Goal: Information Seeking & Learning: Learn about a topic

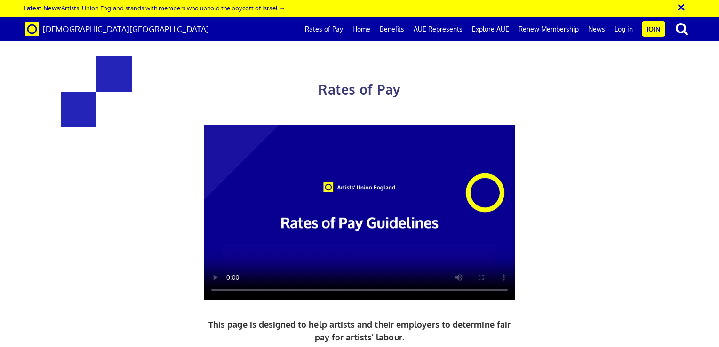
scroll to position [0, 7]
click at [681, 7] on button "×" at bounding box center [688, 6] width 24 height 16
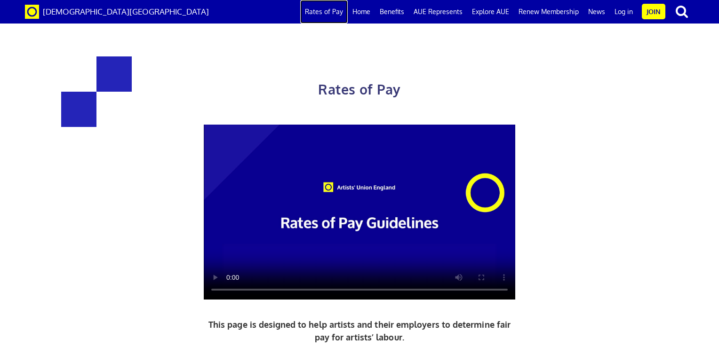
click at [329, 13] on link "Rates of Pay" at bounding box center [324, 12] width 48 height 24
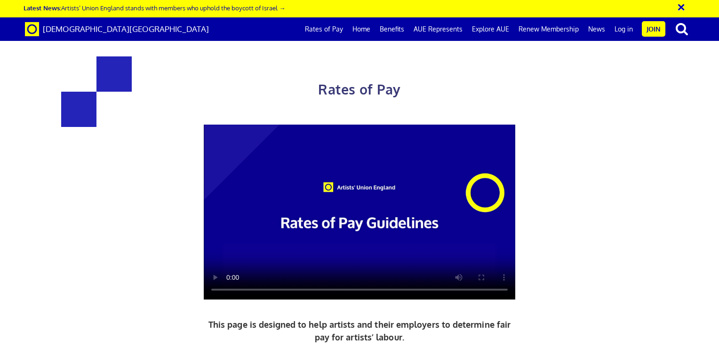
scroll to position [0, 7]
click at [346, 214] on video at bounding box center [360, 213] width 312 height 176
click at [366, 31] on link "Home" at bounding box center [361, 29] width 27 height 24
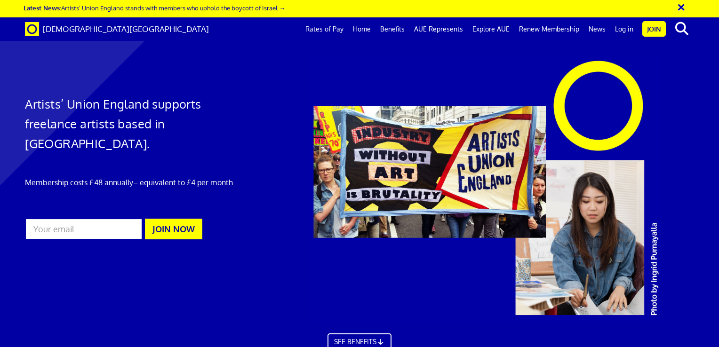
scroll to position [0, 7]
click at [396, 27] on link "Benefits" at bounding box center [393, 29] width 34 height 24
click at [435, 27] on link "AUE Represents" at bounding box center [439, 29] width 58 height 24
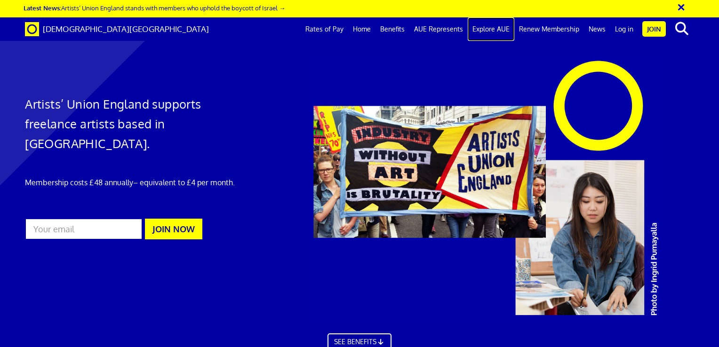
click at [493, 28] on link "Explore AUE" at bounding box center [491, 29] width 47 height 24
click at [531, 28] on link "Renew Membership" at bounding box center [549, 29] width 70 height 24
click at [321, 30] on link "Rates of Pay" at bounding box center [325, 29] width 48 height 24
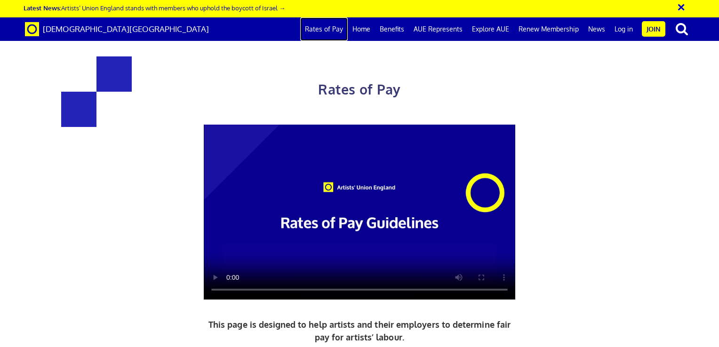
scroll to position [0, 7]
click at [296, 236] on video at bounding box center [360, 213] width 312 height 176
click at [682, 8] on button "×" at bounding box center [688, 6] width 24 height 16
